Goal: Task Accomplishment & Management: Manage account settings

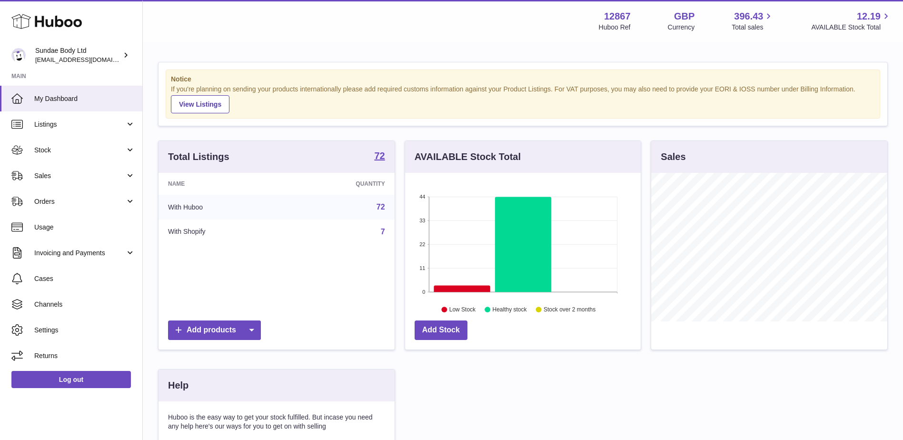
scroll to position [149, 236]
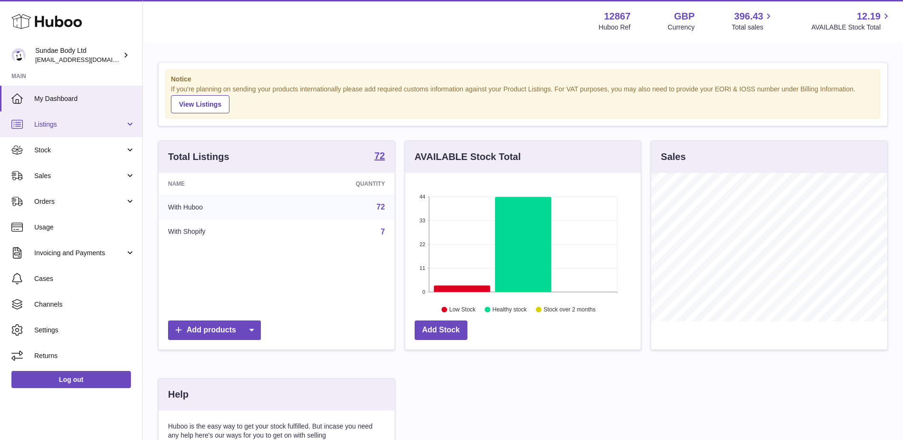
click at [125, 120] on span "Listings" at bounding box center [79, 124] width 91 height 9
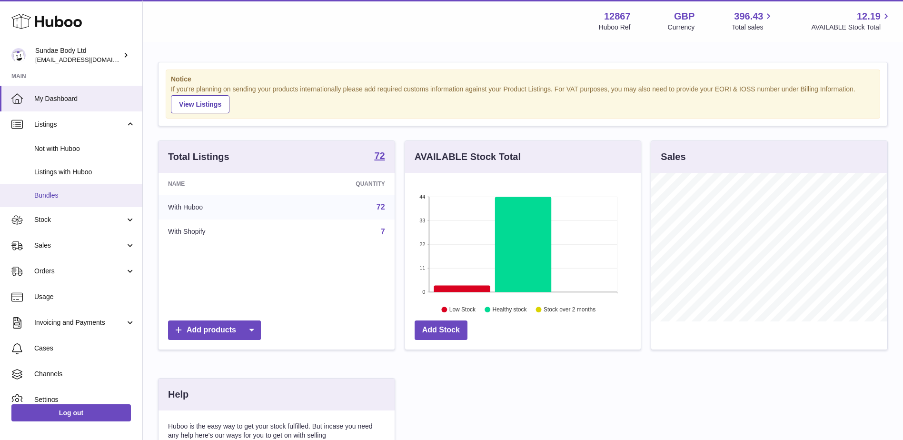
click at [55, 191] on span "Bundles" at bounding box center [84, 195] width 101 height 9
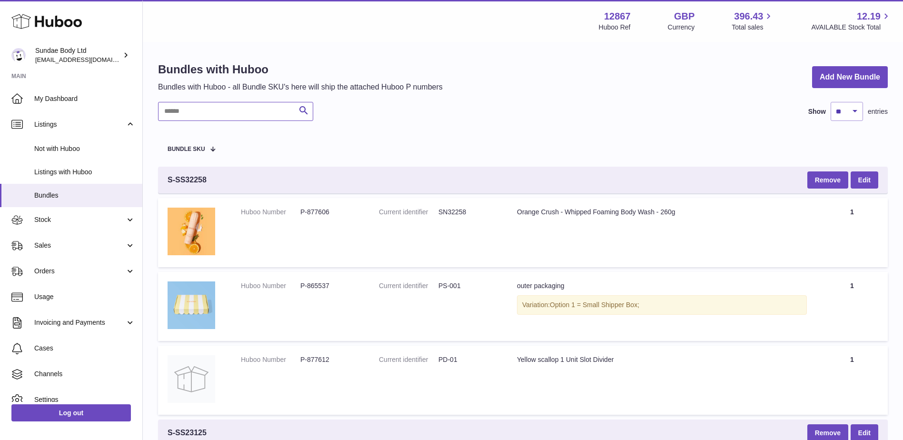
click at [196, 109] on input "text" at bounding box center [235, 111] width 155 height 19
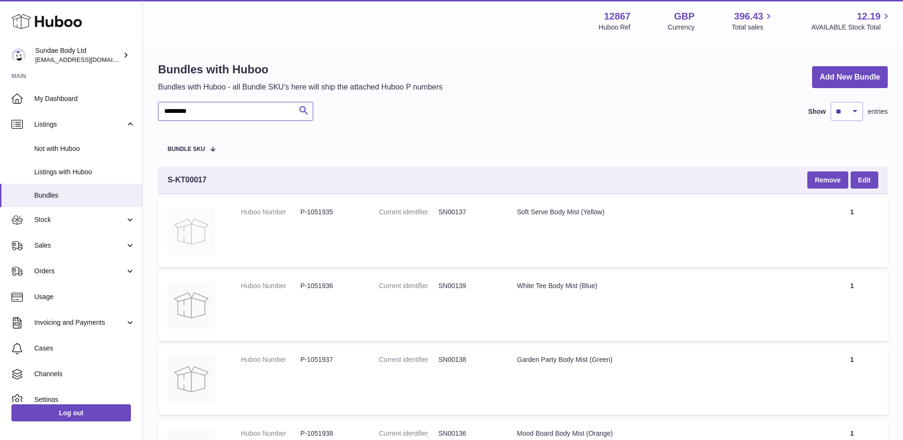
type input "*********"
click at [194, 215] on img at bounding box center [192, 232] width 48 height 48
click at [858, 180] on link "Edit" at bounding box center [865, 179] width 28 height 17
click at [817, 179] on button "Remove" at bounding box center [827, 179] width 41 height 17
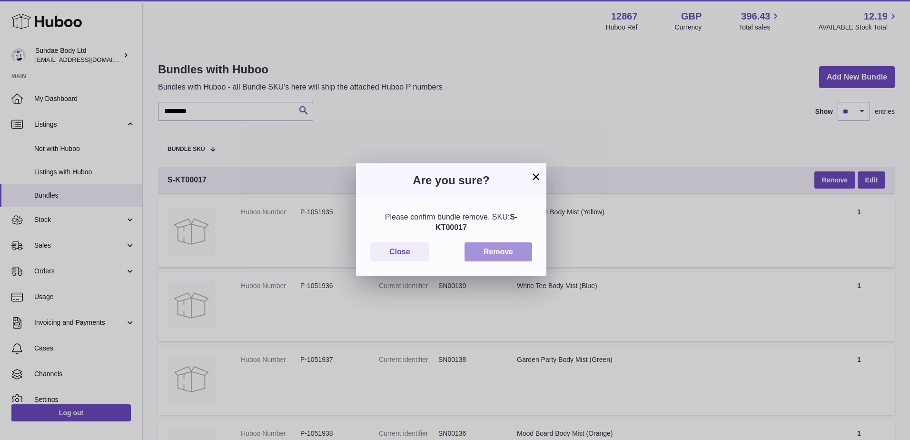
click at [488, 252] on button "Remove" at bounding box center [499, 252] width 68 height 20
